Goal: Task Accomplishment & Management: Manage account settings

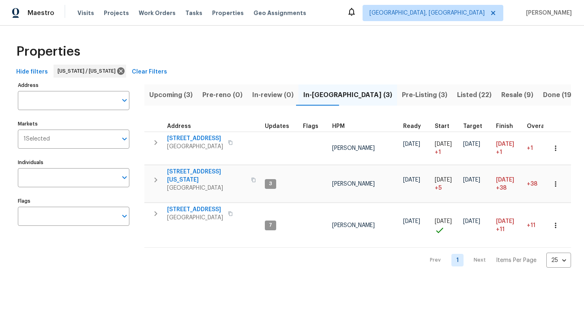
click at [287, 96] on span "Listed (22)" at bounding box center [474, 94] width 34 height 11
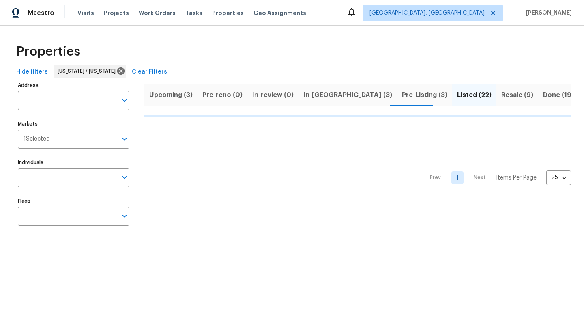
click at [287, 91] on span "Resale (9)" at bounding box center [518, 94] width 32 height 11
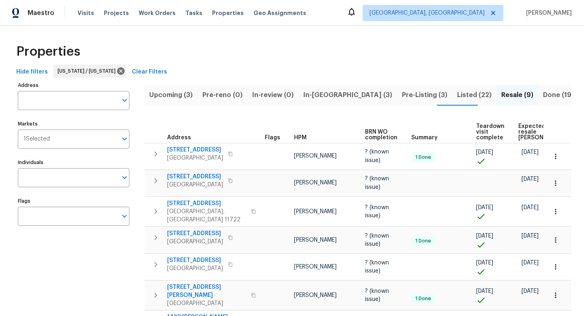
click at [122, 265] on div "Address Address Markets 1 Selected Markets Individuals Individuals Flags Flags" at bounding box center [79, 252] width 122 height 345
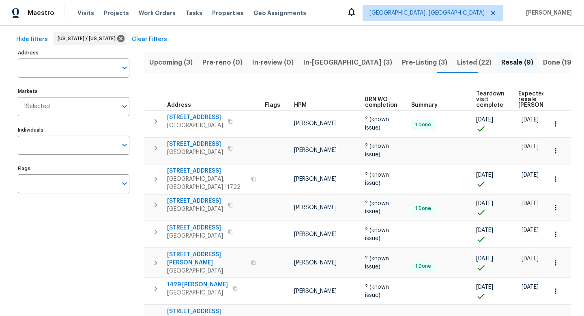
scroll to position [49, 0]
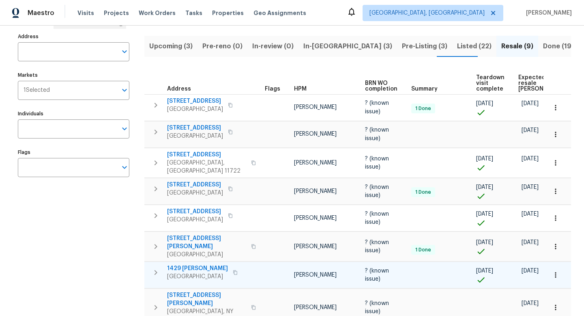
click at [190, 264] on span "1429 Melvin Pl" at bounding box center [197, 268] width 61 height 8
click at [287, 271] on icon "button" at bounding box center [556, 275] width 8 height 8
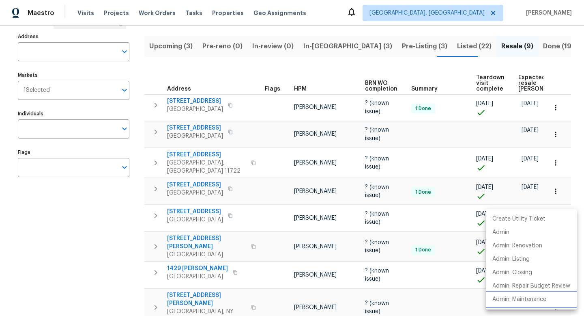
click at [287, 276] on li "Admin: Maintenance" at bounding box center [531, 299] width 91 height 13
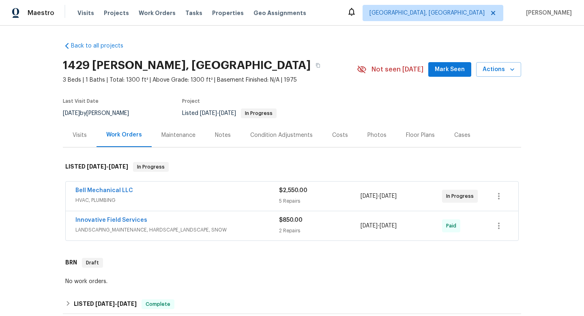
click at [550, 187] on div "Back to all projects [STREET_ADDRESS][PERSON_NAME] 3 Beds | 1 Baths | Total: 13…" at bounding box center [292, 171] width 584 height 290
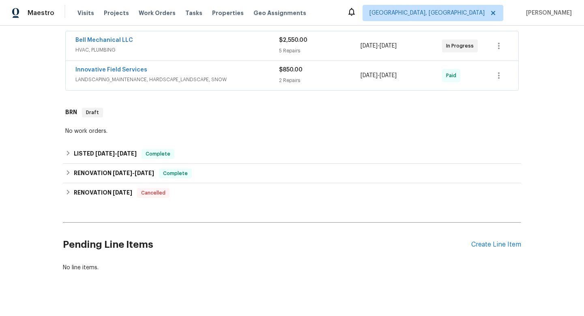
scroll to position [161, 0]
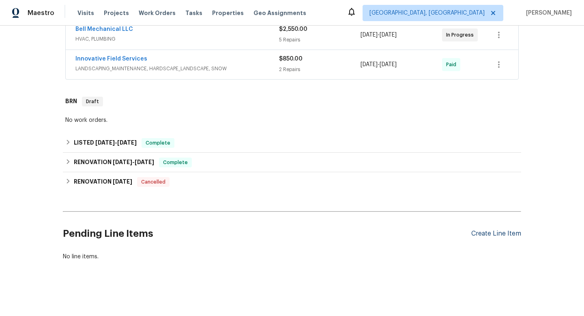
click at [499, 231] on div "Create Line Item" at bounding box center [497, 234] width 50 height 8
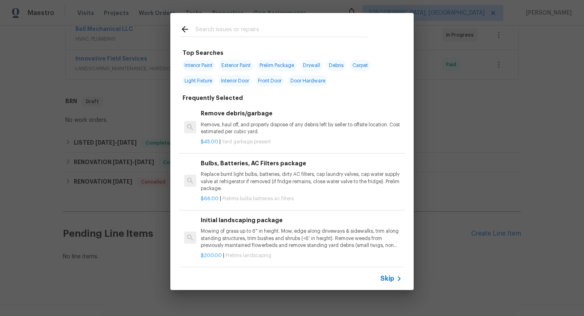
click at [235, 29] on input "text" at bounding box center [282, 30] width 172 height 12
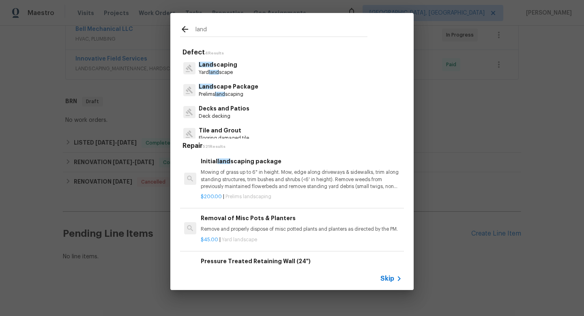
type input "land"
click at [93, 81] on div "land Defect 4 Results Land scaping Yard land scape Land scape Package Prelims l…" at bounding box center [292, 151] width 584 height 303
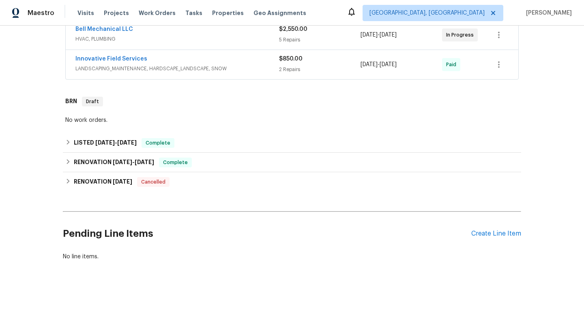
click at [54, 70] on div "Back to all projects [STREET_ADDRESS][PERSON_NAME] 3 Beds | 1 Baths | Total: 13…" at bounding box center [292, 171] width 584 height 290
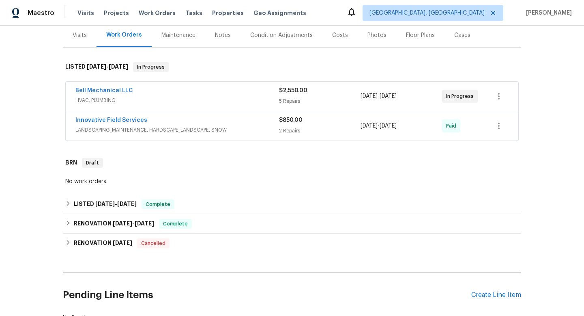
scroll to position [80, 0]
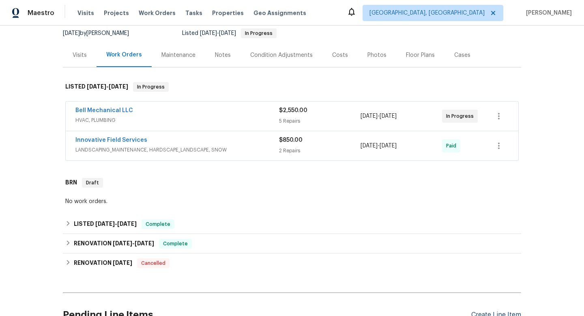
click at [483, 314] on div "Create Line Item" at bounding box center [497, 315] width 50 height 8
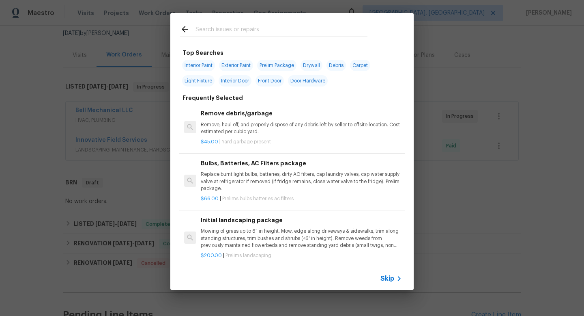
click at [240, 32] on input "text" at bounding box center [282, 30] width 172 height 12
click at [221, 24] on input "text" at bounding box center [282, 30] width 172 height 12
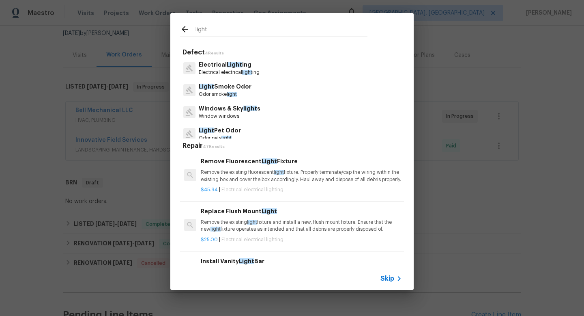
type input "light"
click at [218, 66] on p "Electrical Light ing" at bounding box center [229, 64] width 61 height 9
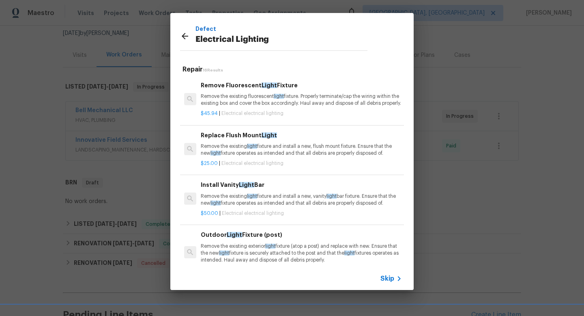
click at [242, 71] on h5 "Repair 16 Results" at bounding box center [294, 69] width 222 height 9
click at [246, 64] on div "Repair 16 Results Remove Fluorescent Light Fixture Remove the existing fluoresc…" at bounding box center [292, 169] width 224 height 215
click at [295, 206] on p "Remove the existing light fixture and install a new, vanity light bar fixture. …" at bounding box center [301, 200] width 201 height 14
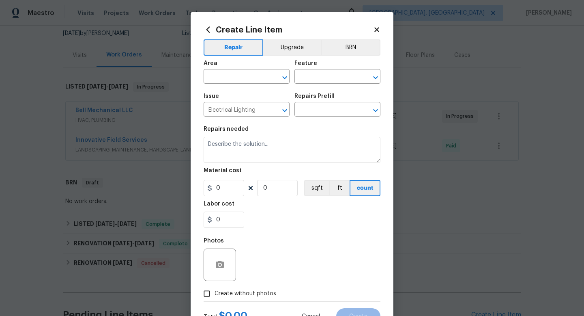
type input "Install Vanity Light Bar $50.00"
type textarea "Remove the existing light fixture and install a new, vanity light bar fixture. …"
type input "50"
type input "1"
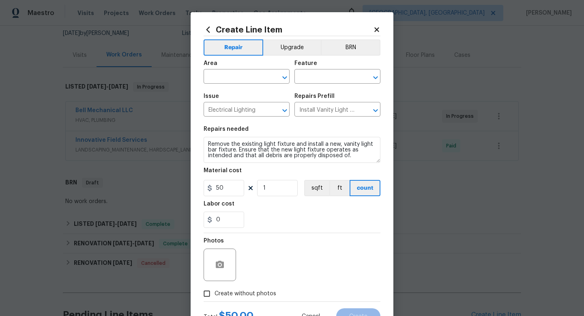
click at [375, 26] on icon at bounding box center [376, 29] width 7 height 7
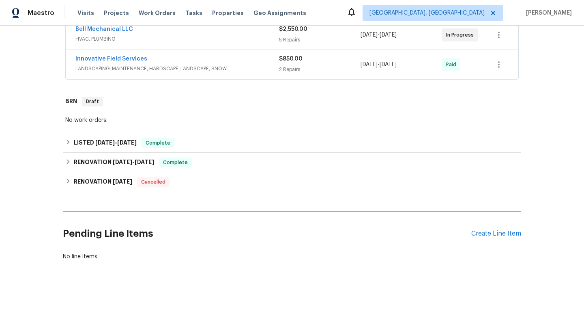
scroll to position [167, 0]
click at [473, 231] on div "Create Line Item" at bounding box center [497, 234] width 50 height 8
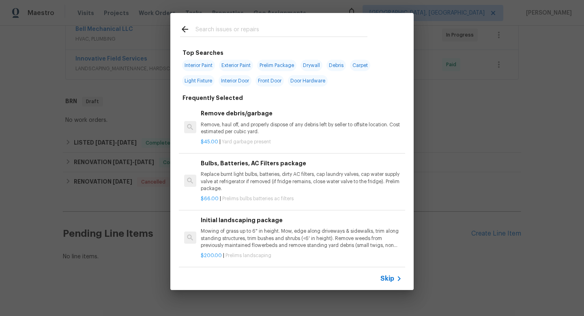
click at [246, 35] on input "text" at bounding box center [282, 30] width 172 height 12
type input "i"
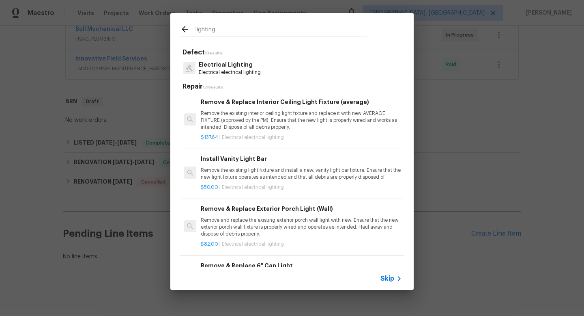
type input "lighting"
click at [245, 67] on p "Electrical Lighting" at bounding box center [230, 64] width 62 height 9
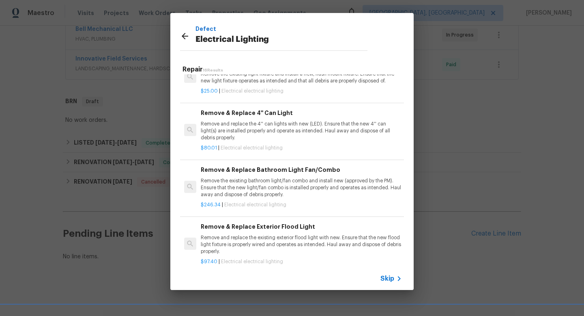
scroll to position [386, 0]
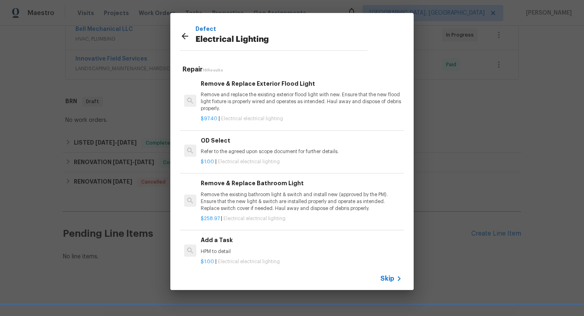
click at [229, 230] on div "Remove & Replace Bathroom Light Remove the existing bathroom light & switch and…" at bounding box center [292, 200] width 226 height 59
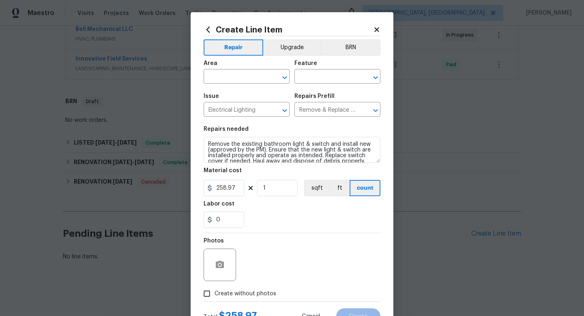
click at [207, 30] on icon at bounding box center [208, 29] width 9 height 9
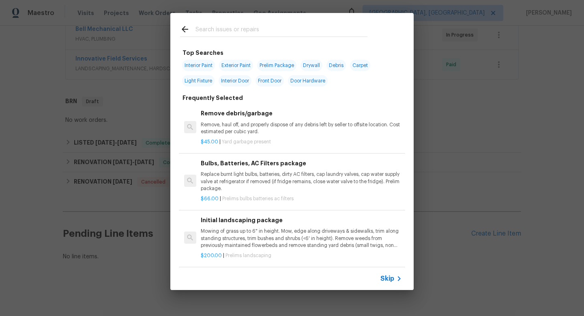
click at [242, 37] on div at bounding box center [274, 37] width 188 height 0
click at [250, 28] on input "text" at bounding box center [282, 30] width 172 height 12
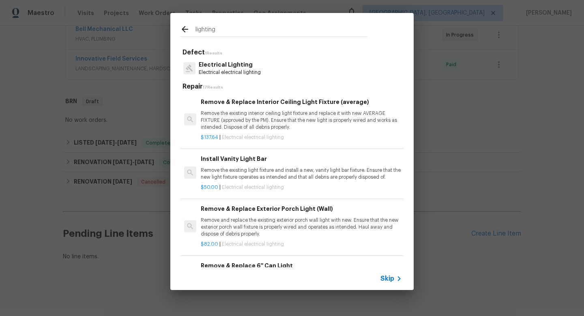
type input "lighting"
click at [247, 64] on p "Electrical Lighting" at bounding box center [230, 64] width 62 height 9
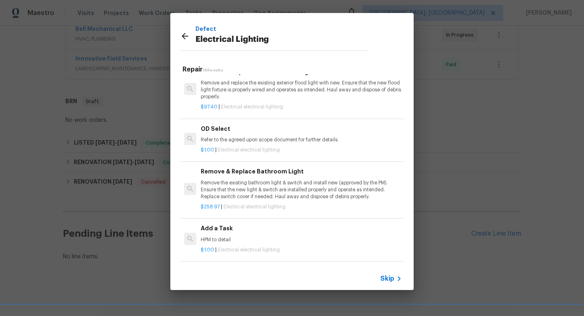
scroll to position [443, 0]
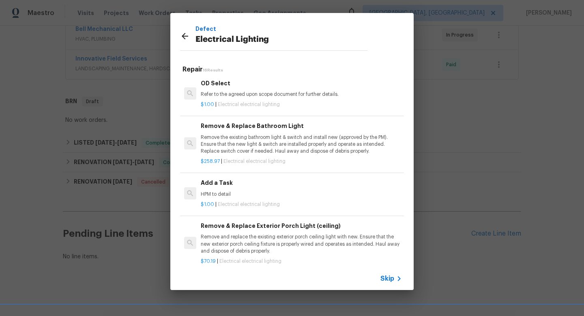
click at [227, 208] on div "$1.00 | Electrical electrical lighting" at bounding box center [301, 203] width 201 height 10
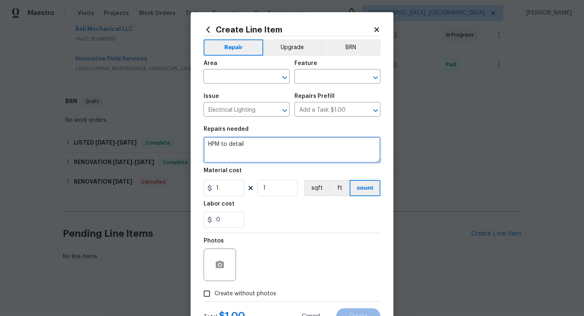
drag, startPoint x: 250, startPoint y: 145, endPoint x: 195, endPoint y: 141, distance: 54.5
click at [195, 141] on div "Create Line Item Repair Upgrade BRN Area ​ Feature ​ Issue Electrical Lighting …" at bounding box center [292, 174] width 203 height 325
type textarea "I"
type textarea "Replace bulbs at light in laundry and mechanical room at the house."
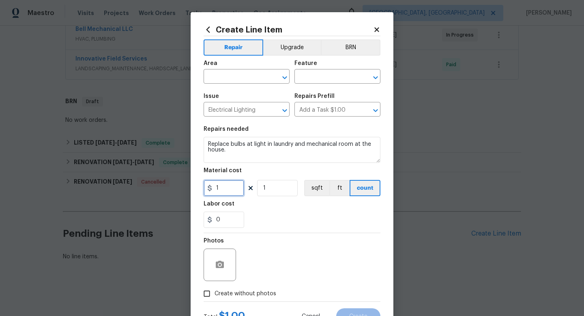
drag, startPoint x: 223, startPoint y: 192, endPoint x: 207, endPoint y: 190, distance: 16.8
click at [207, 190] on div "1" at bounding box center [224, 188] width 41 height 16
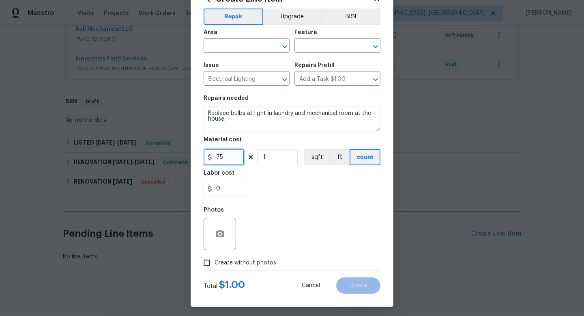
scroll to position [34, 0]
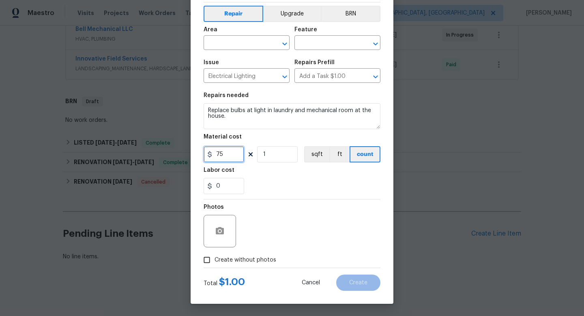
type input "75"
click at [239, 258] on span "Create without photos" at bounding box center [246, 260] width 62 height 9
click at [215, 258] on input "Create without photos" at bounding box center [206, 259] width 15 height 15
checkbox input "true"
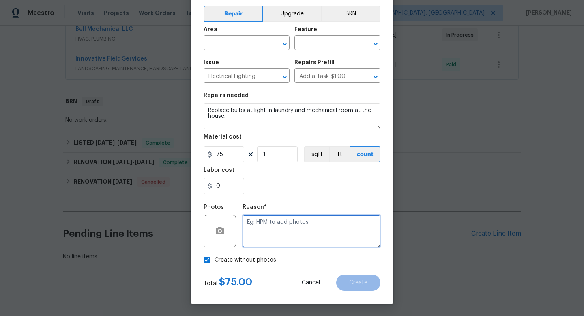
click at [253, 235] on textarea at bounding box center [312, 231] width 138 height 32
type textarea "adding after"
click at [311, 42] on input "text" at bounding box center [326, 43] width 63 height 13
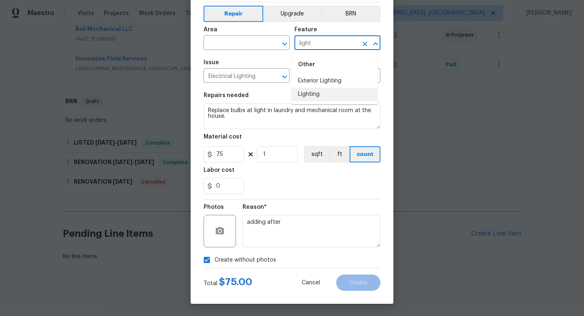
click at [315, 93] on li "Lighting" at bounding box center [335, 94] width 86 height 13
type input "Lighting"
click at [233, 43] on input "text" at bounding box center [235, 43] width 63 height 13
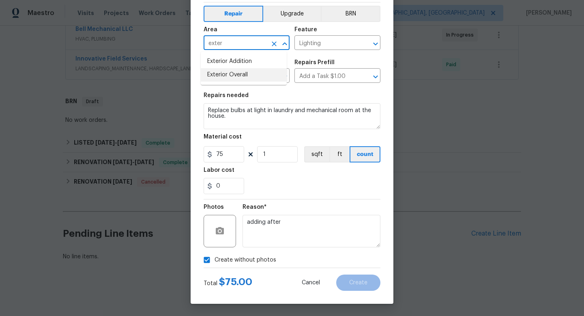
click at [252, 71] on li "Exterior Overall" at bounding box center [244, 74] width 86 height 13
type input "Exterior Overall"
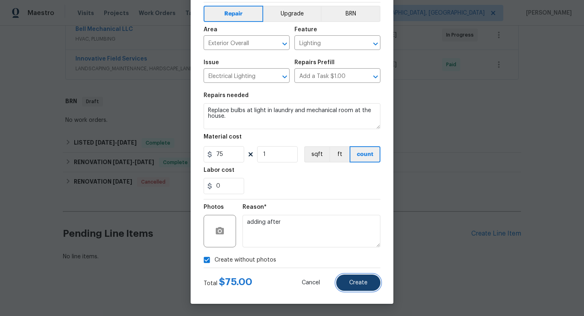
click at [356, 289] on button "Create" at bounding box center [358, 282] width 44 height 16
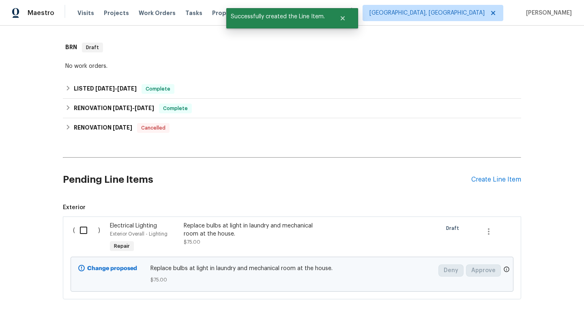
scroll to position [252, 0]
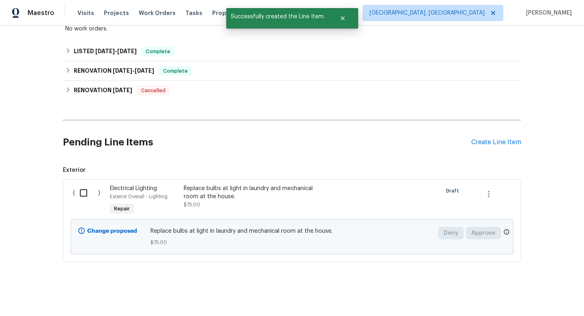
click at [491, 148] on div "Pending Line Items Create Line Item" at bounding box center [292, 142] width 459 height 38
click at [494, 144] on div "Create Line Item" at bounding box center [497, 142] width 50 height 8
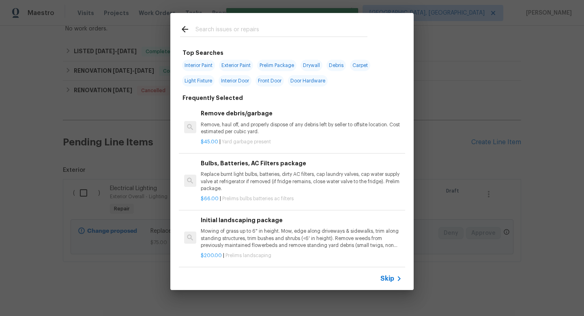
click at [237, 34] on input "text" at bounding box center [282, 30] width 172 height 12
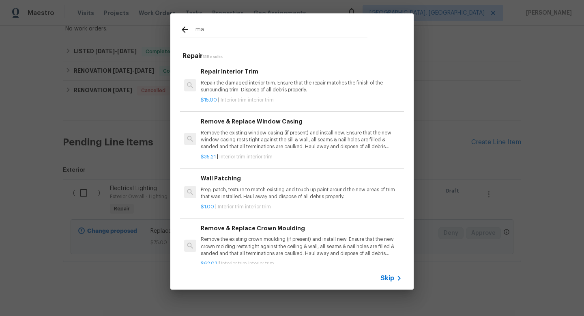
type input "m"
type input "l"
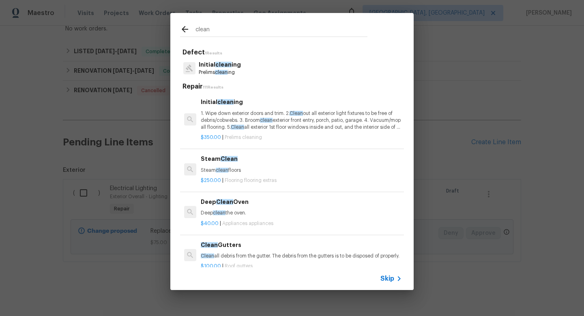
type input "clean"
click at [235, 65] on p "Initial clean ing" at bounding box center [220, 64] width 42 height 9
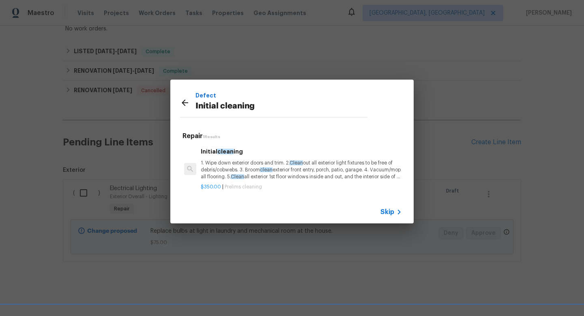
click at [243, 155] on h6 "Initial clean ing" at bounding box center [301, 151] width 201 height 9
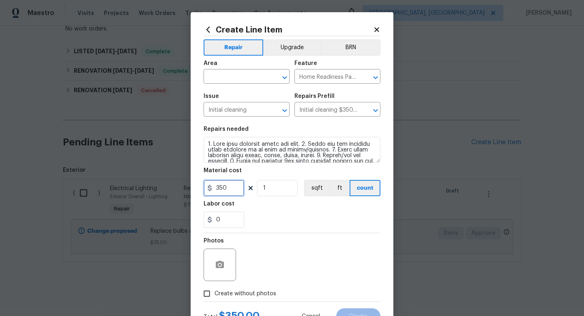
drag, startPoint x: 229, startPoint y: 185, endPoint x: 185, endPoint y: 183, distance: 43.9
click at [185, 183] on div "Create Line Item Repair Upgrade BRN Area ​ Feature Home Readiness Packages ​ Is…" at bounding box center [292, 158] width 584 height 316
type input "125"
click at [242, 80] on input "text" at bounding box center [235, 77] width 63 height 13
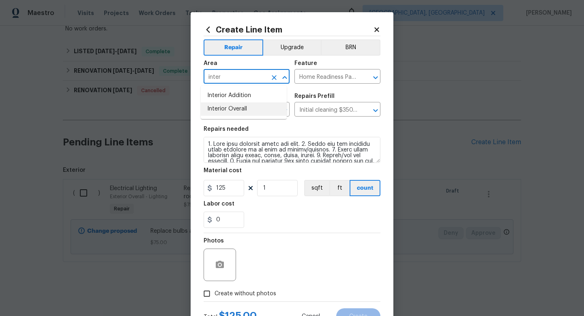
click at [241, 105] on li "Interior Overall" at bounding box center [244, 108] width 86 height 13
type input "Interior Overall"
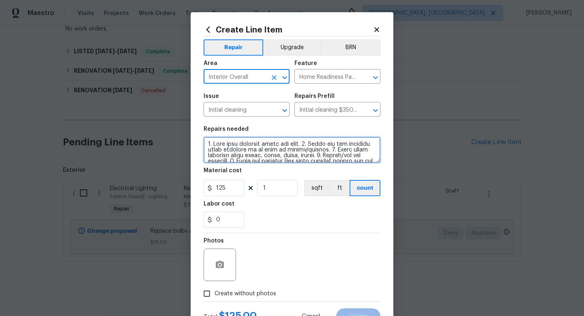
click at [204, 145] on textarea at bounding box center [292, 150] width 177 height 26
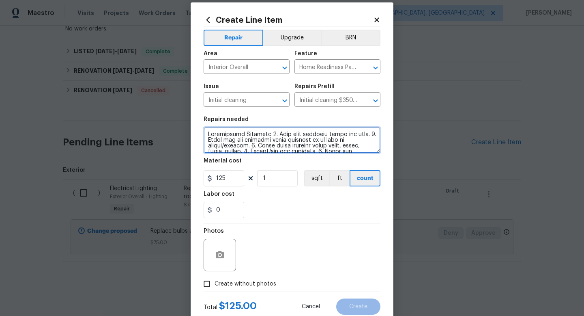
scroll to position [34, 0]
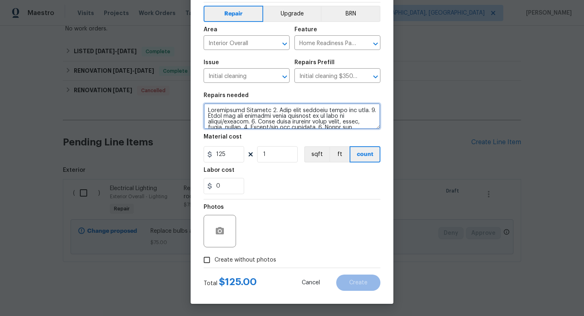
type textarea "Maintenance Cleaning 1. Wipe down exterior doors and trim. 2. Clean out all ext…"
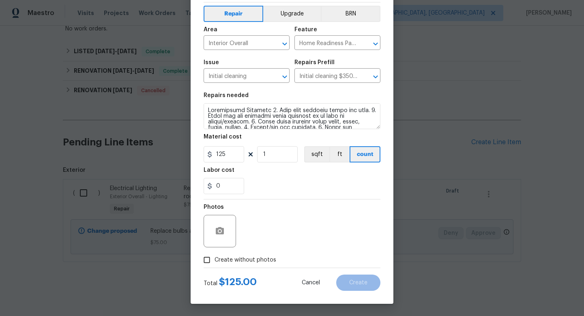
click at [242, 252] on label "Create without photos" at bounding box center [237, 259] width 77 height 15
click at [215, 252] on input "Create without photos" at bounding box center [206, 259] width 15 height 15
checkbox input "true"
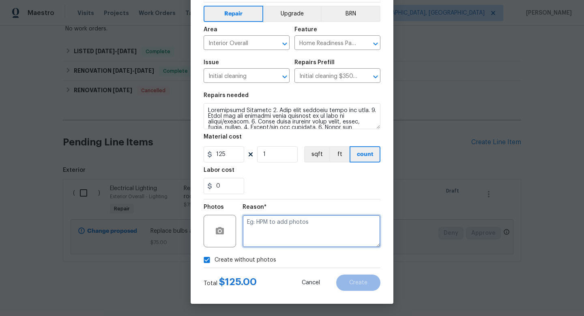
click at [260, 241] on textarea at bounding box center [312, 231] width 138 height 32
type textarea "adding after"
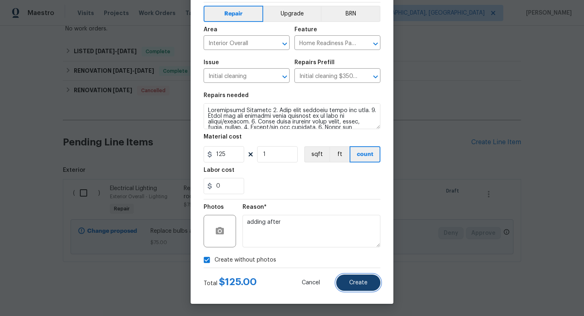
click at [343, 283] on button "Create" at bounding box center [358, 282] width 44 height 16
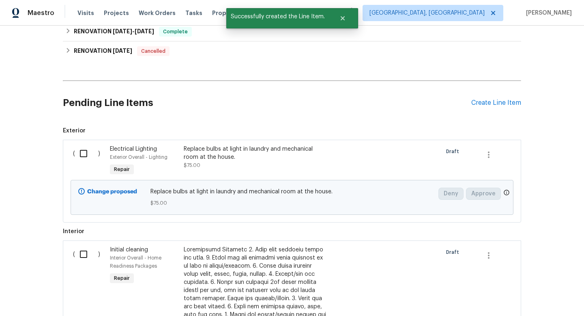
scroll to position [339, 0]
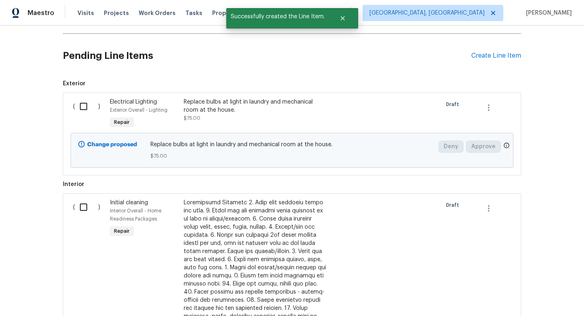
click at [83, 108] on input "checkbox" at bounding box center [86, 106] width 23 height 17
checkbox input "true"
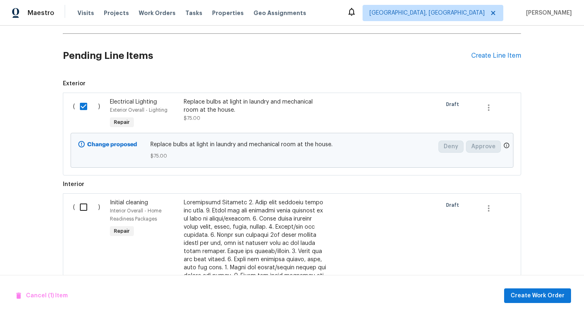
click at [79, 209] on input "checkbox" at bounding box center [86, 206] width 23 height 17
checkbox input "true"
click at [516, 294] on span "Create Work Order" at bounding box center [538, 296] width 54 height 10
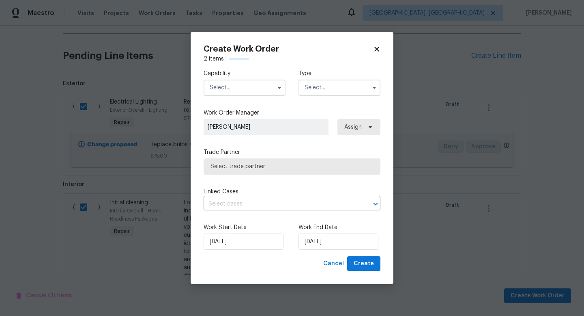
checkbox input "false"
click at [334, 237] on input "[DATE]" at bounding box center [339, 241] width 80 height 16
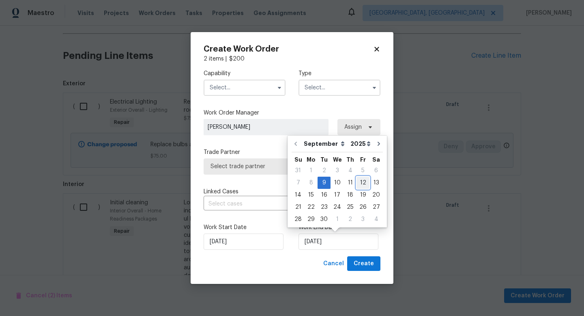
click at [358, 185] on div "12" at bounding box center [363, 182] width 13 height 11
type input "[DATE]"
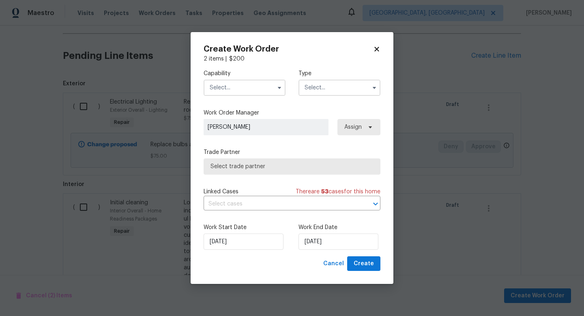
click at [250, 93] on input "text" at bounding box center [245, 88] width 82 height 16
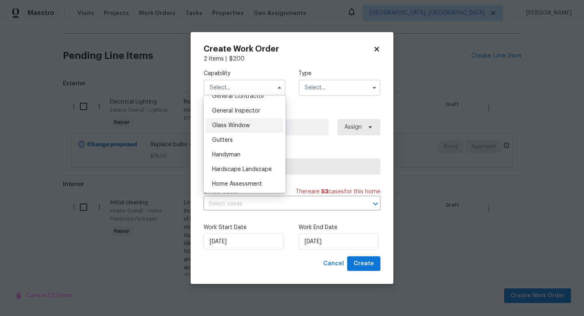
scroll to position [385, 0]
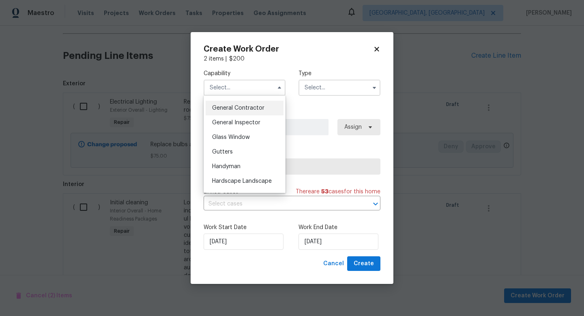
click at [259, 115] on div "General Contractor" at bounding box center [245, 108] width 78 height 15
type input "General Contractor"
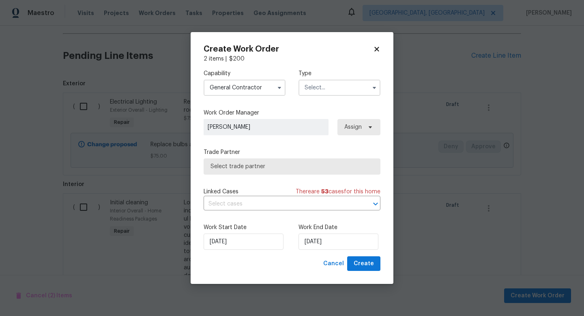
click at [311, 91] on input "text" at bounding box center [340, 88] width 82 height 16
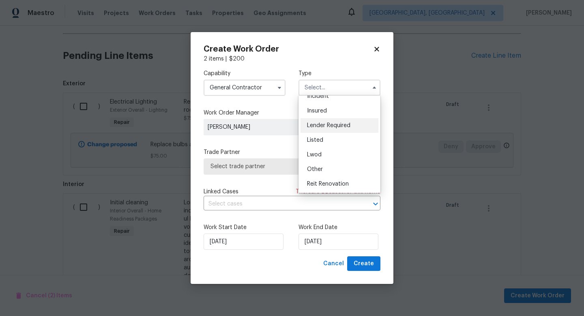
scroll to position [37, 0]
click at [322, 141] on span "Listed" at bounding box center [315, 141] width 16 height 6
type input "Listed"
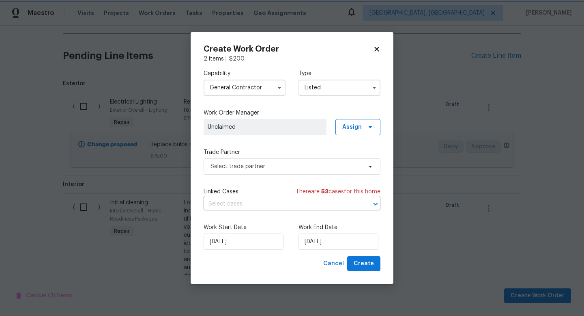
scroll to position [0, 0]
click at [293, 162] on span "Select trade partner" at bounding box center [292, 166] width 177 height 16
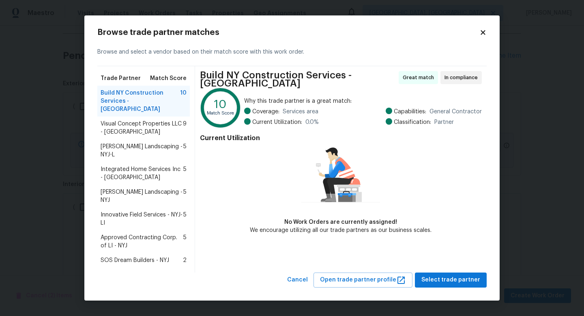
click at [134, 211] on span "Innovative Field Services - NYJ-LI" at bounding box center [142, 219] width 83 height 16
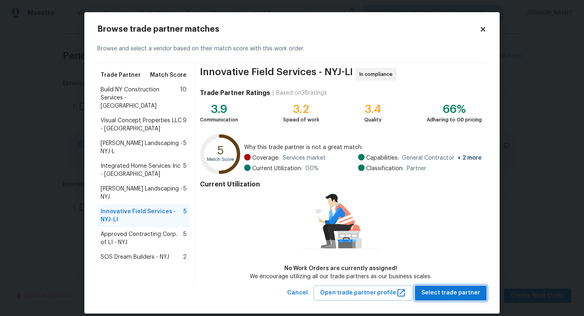
click at [464, 292] on span "Select trade partner" at bounding box center [451, 293] width 59 height 10
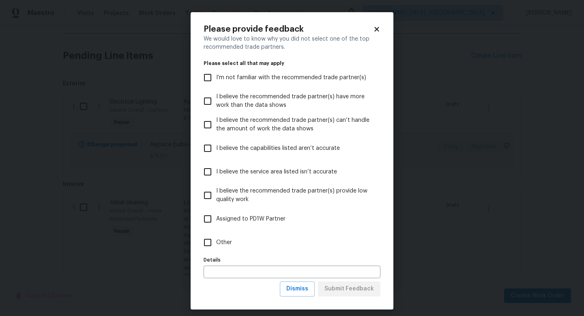
click at [222, 238] on span "Other" at bounding box center [224, 242] width 16 height 9
click at [216, 238] on input "Other" at bounding box center [207, 242] width 17 height 17
checkbox input "true"
click at [216, 265] on div "Details Details" at bounding box center [292, 266] width 177 height 24
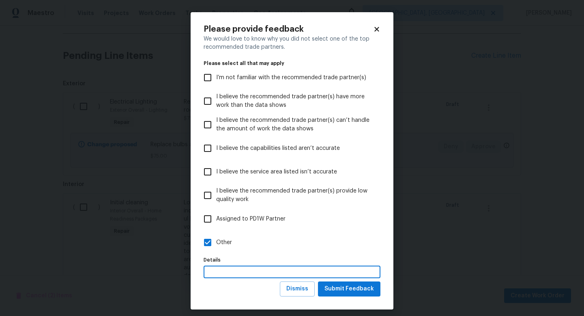
click at [216, 267] on input "text" at bounding box center [292, 271] width 177 height 13
type input "have the available crews"
click at [344, 287] on span "Submit Feedback" at bounding box center [350, 289] width 50 height 10
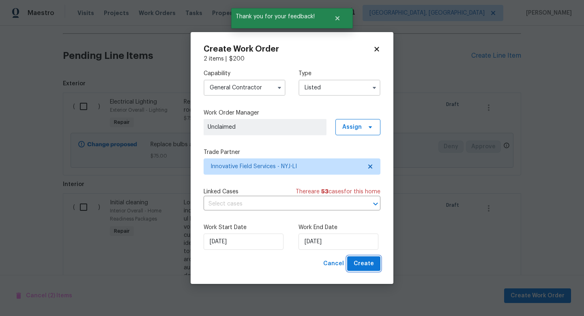
click at [353, 257] on button "Create" at bounding box center [363, 263] width 33 height 15
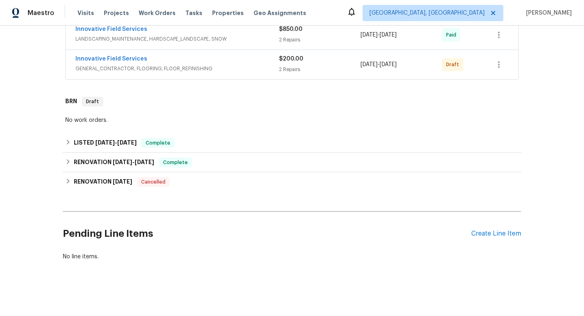
scroll to position [191, 0]
